Goal: Navigation & Orientation: Find specific page/section

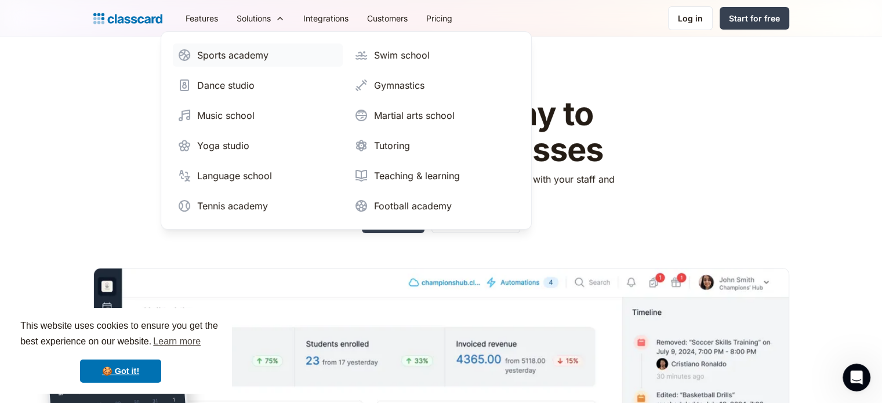
click at [225, 50] on div "Sports academy" at bounding box center [232, 55] width 71 height 14
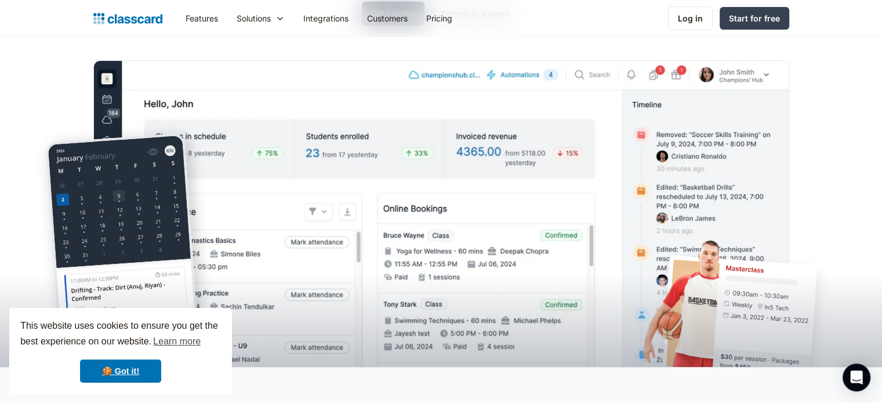
scroll to position [248, 0]
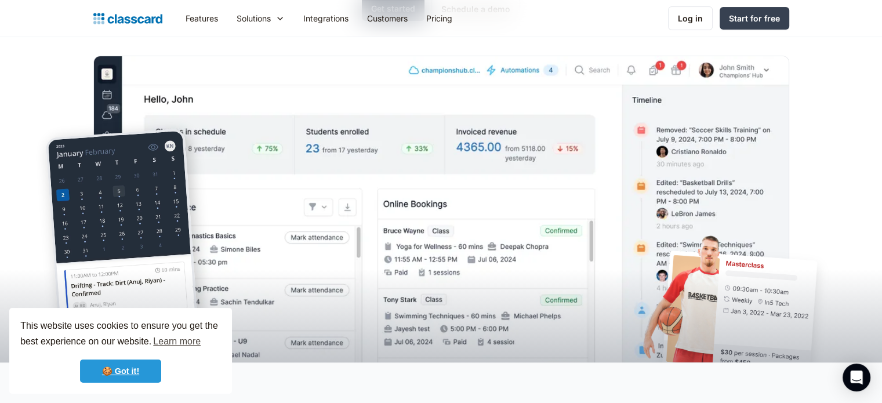
click at [114, 367] on link "🍪 Got it!" at bounding box center [120, 370] width 81 height 23
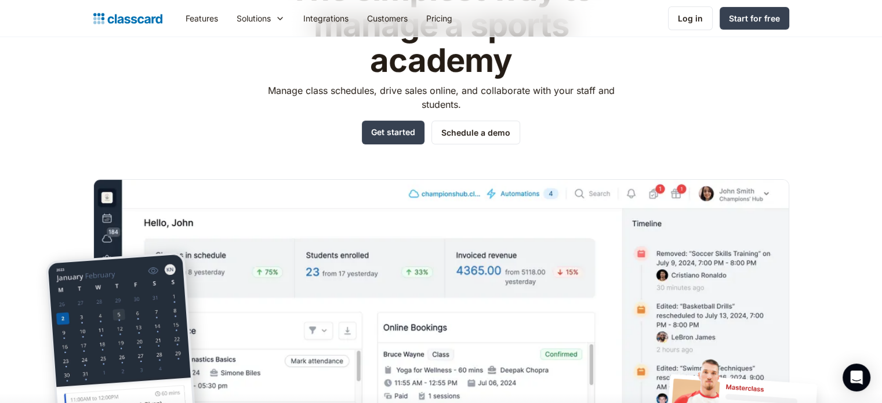
scroll to position [128, 0]
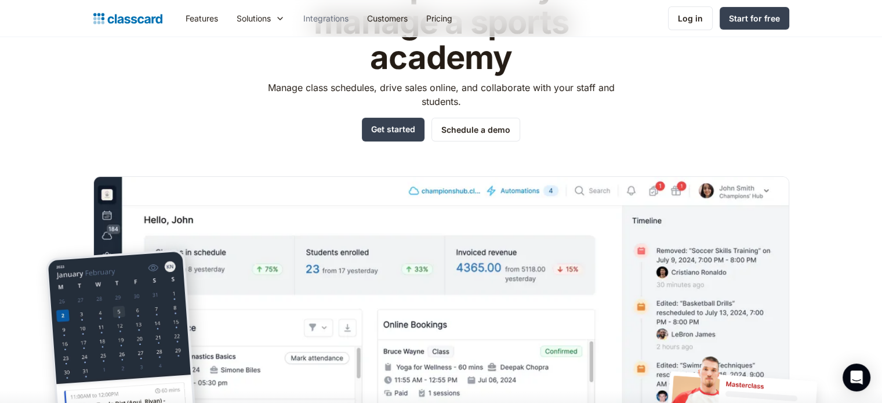
click at [316, 19] on link "Integrations" at bounding box center [326, 18] width 64 height 26
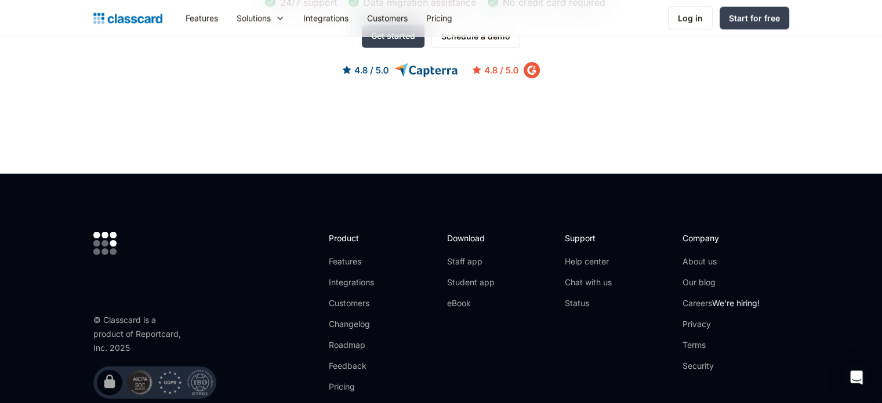
scroll to position [2823, 0]
